Goal: Transaction & Acquisition: Purchase product/service

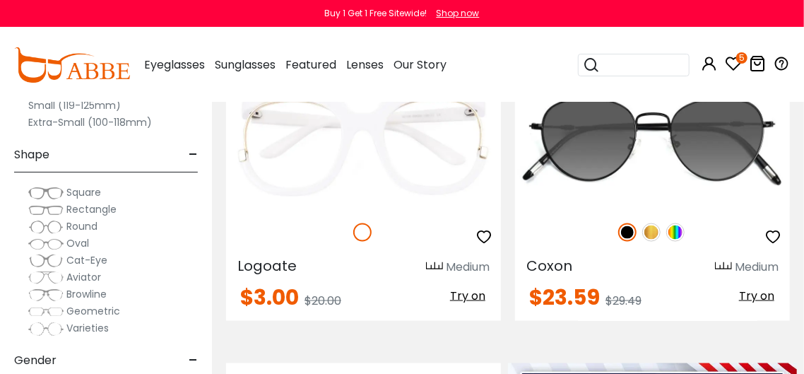
scroll to position [599, 0]
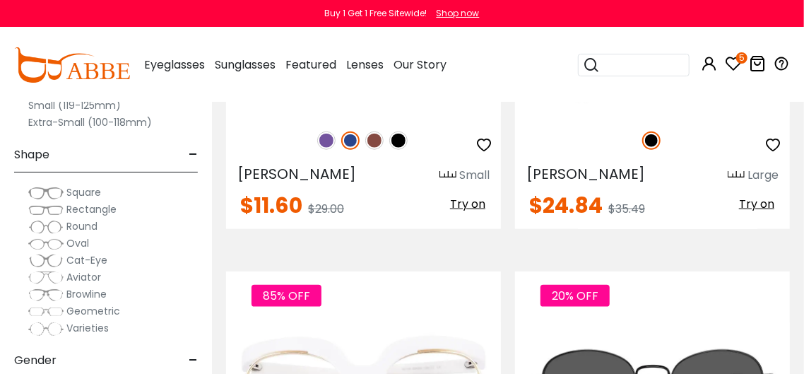
click at [736, 64] on icon at bounding box center [733, 63] width 17 height 17
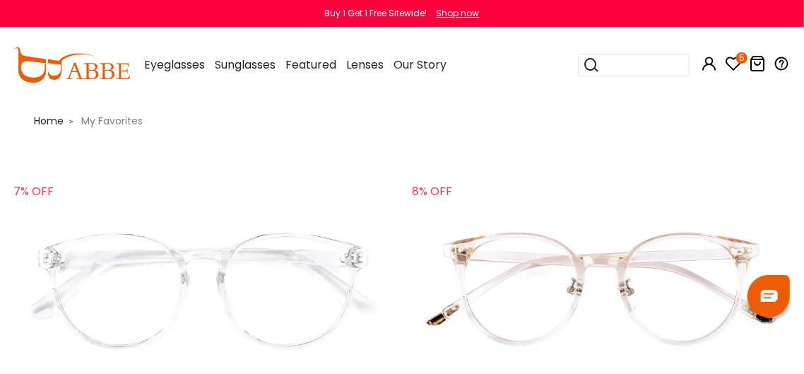
click at [458, 11] on div "Shop now" at bounding box center [457, 13] width 43 height 13
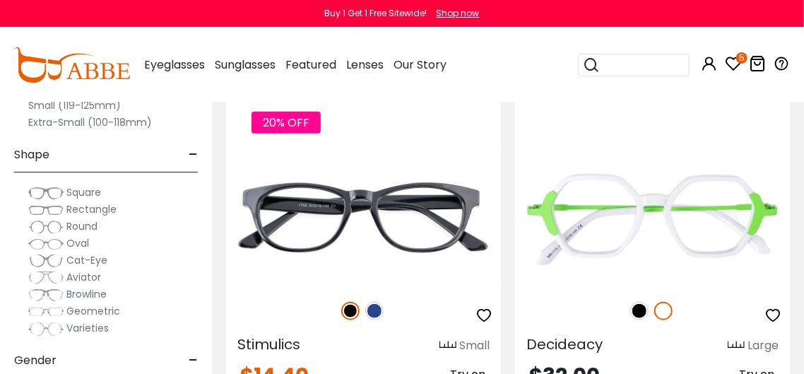
scroll to position [10250, 0]
